Goal: Transaction & Acquisition: Purchase product/service

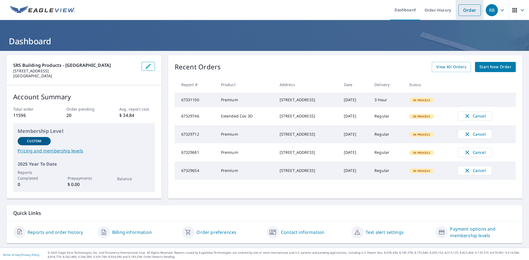
click at [460, 13] on link "Order" at bounding box center [469, 10] width 22 height 12
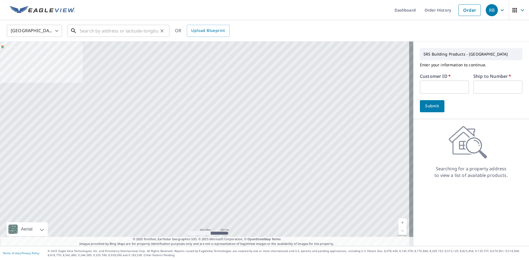
click at [86, 27] on input "text" at bounding box center [119, 30] width 78 height 15
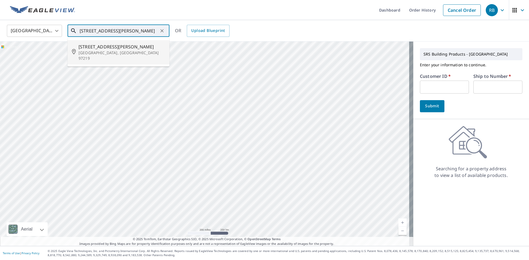
click at [105, 47] on span "[STREET_ADDRESS][PERSON_NAME]" at bounding box center [121, 46] width 86 height 7
type input "[STREET_ADDRESS][PERSON_NAME]"
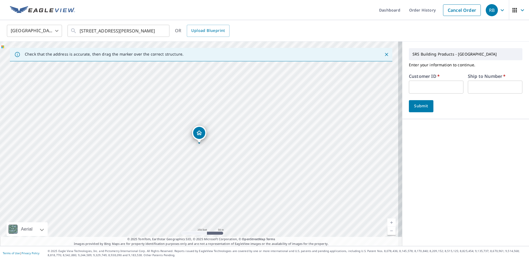
click at [415, 89] on input "text" at bounding box center [436, 87] width 55 height 13
paste input "s013386"
type input "s013386"
click at [480, 88] on input "text" at bounding box center [494, 87] width 55 height 13
type input "1"
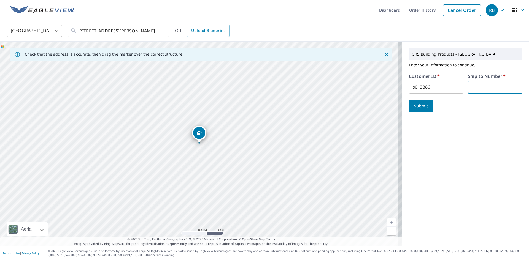
click at [418, 105] on span "Submit" at bounding box center [421, 106] width 16 height 7
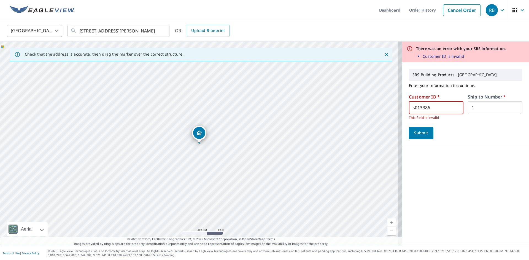
click at [431, 107] on input "s013386" at bounding box center [436, 107] width 55 height 13
drag, startPoint x: 431, startPoint y: 107, endPoint x: 398, endPoint y: 110, distance: 32.6
click at [402, 110] on div "SRS Building Products - [GEOGRAPHIC_DATA] Enter your information to continue. C…" at bounding box center [465, 104] width 127 height 84
type input "ecr324"
click at [416, 137] on button "Submit" at bounding box center [421, 133] width 25 height 12
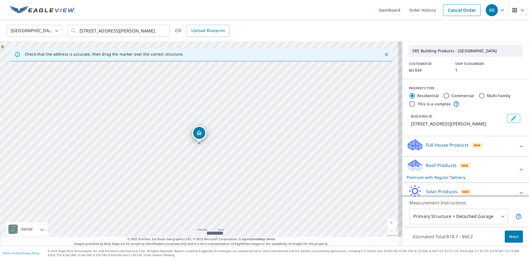
scroll to position [46, 0]
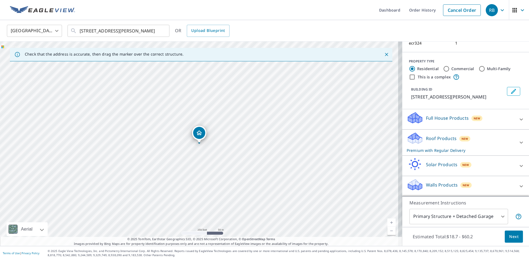
click at [496, 186] on div "Walls Products New" at bounding box center [460, 186] width 108 height 16
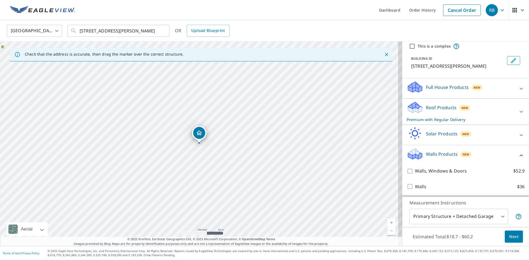
scroll to position [77, 0]
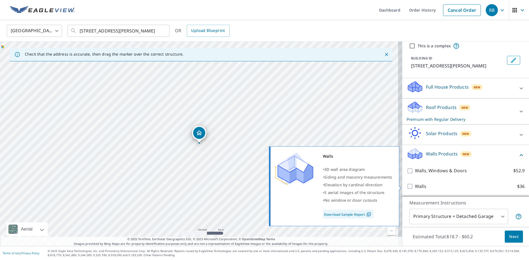
click at [406, 187] on input "Walls $36" at bounding box center [410, 186] width 8 height 7
checkbox input "true"
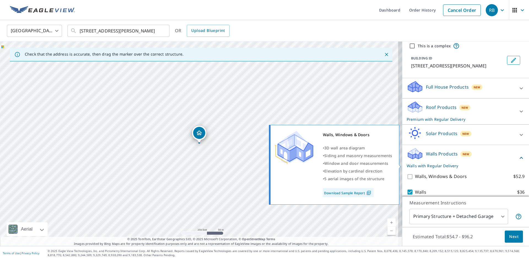
scroll to position [95, 0]
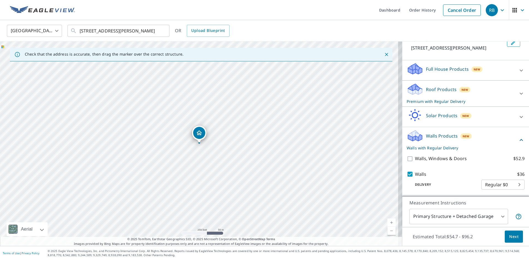
click at [518, 67] on icon at bounding box center [521, 70] width 7 height 7
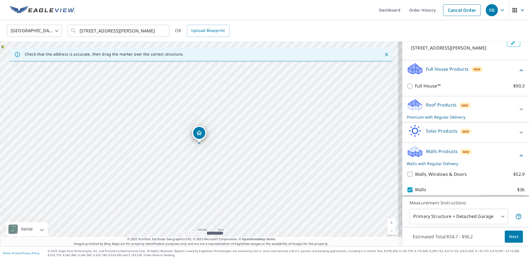
click at [513, 238] on span "Next" at bounding box center [513, 236] width 9 height 7
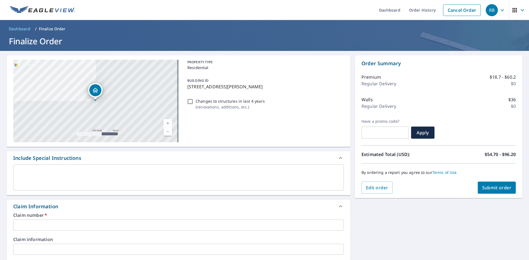
click at [44, 220] on input "text" at bounding box center [178, 225] width 330 height 11
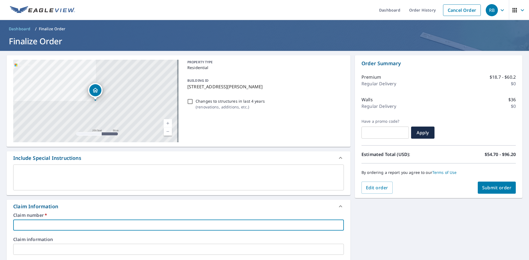
type input "QUALITY"
checkbox input "true"
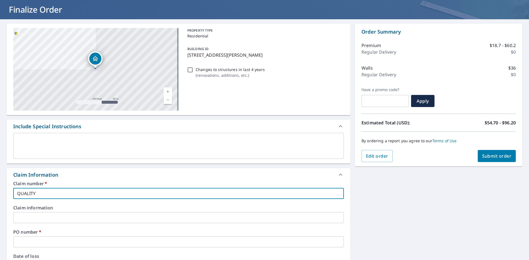
scroll to position [110, 0]
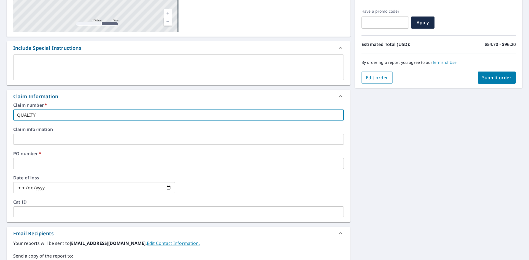
click at [41, 167] on input "text" at bounding box center [178, 163] width 330 height 11
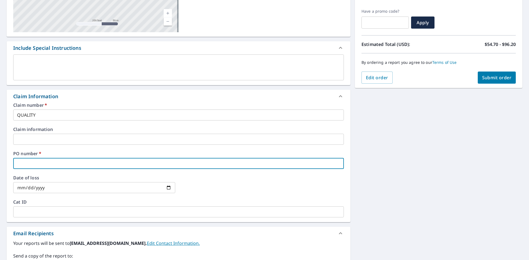
type input "QUALITY"
checkbox input "true"
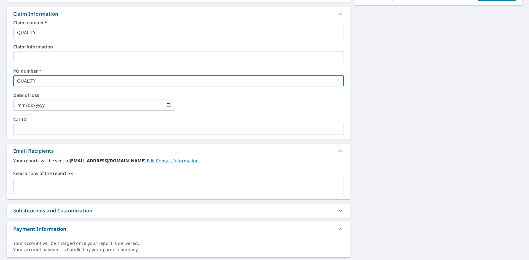
click at [51, 190] on input "text" at bounding box center [174, 186] width 317 height 10
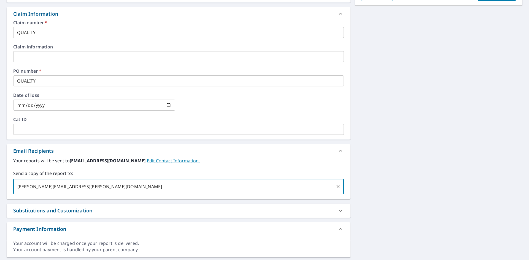
type input "[PERSON_NAME][EMAIL_ADDRESS][PERSON_NAME][DOMAIN_NAME]"
checkbox input "true"
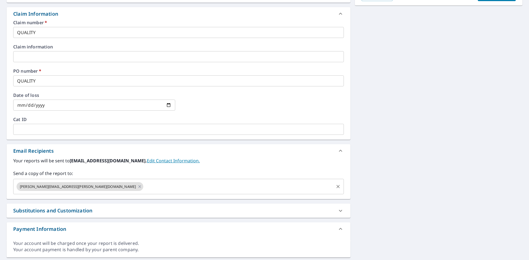
click at [144, 192] on input "text" at bounding box center [238, 186] width 189 height 10
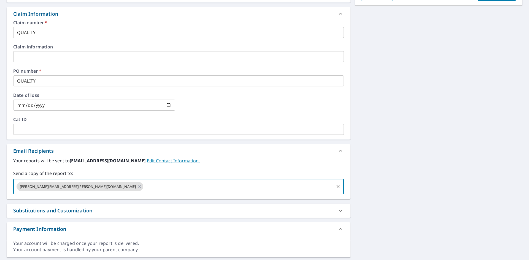
drag, startPoint x: 104, startPoint y: 192, endPoint x: 214, endPoint y: 186, distance: 110.6
click at [214, 186] on input "text" at bounding box center [238, 186] width 189 height 10
paste input ""[EMAIL_ADDRESS][DOMAIN_NAME]" <[EMAIL_ADDRESS][DOMAIN_NAME]>"
drag, startPoint x: 155, startPoint y: 186, endPoint x: 89, endPoint y: 187, distance: 65.5
click at [144, 187] on input ""[EMAIL_ADDRESS][DOMAIN_NAME]" <[EMAIL_ADDRESS][DOMAIN_NAME]" at bounding box center [238, 186] width 189 height 10
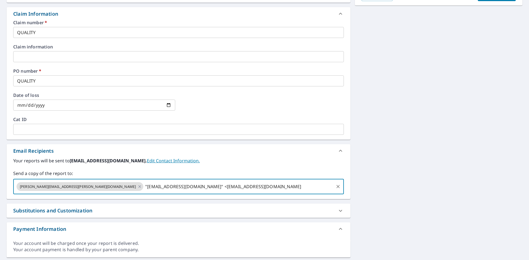
type input "[EMAIL_ADDRESS][DOMAIN_NAME]"
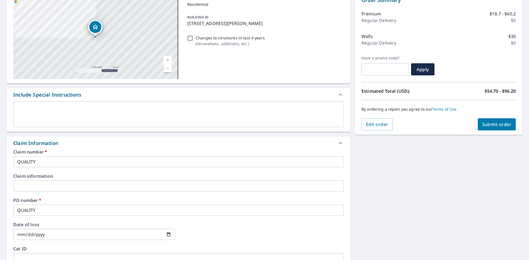
scroll to position [0, 0]
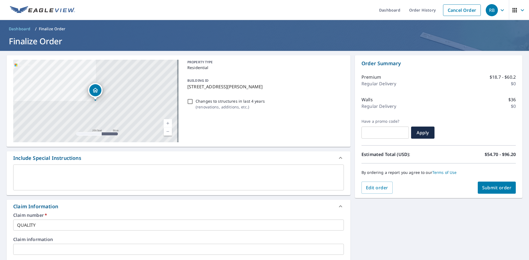
click at [498, 184] on button "Submit order" at bounding box center [496, 188] width 38 height 12
checkbox input "true"
